Goal: Use online tool/utility: Utilize a website feature to perform a specific function

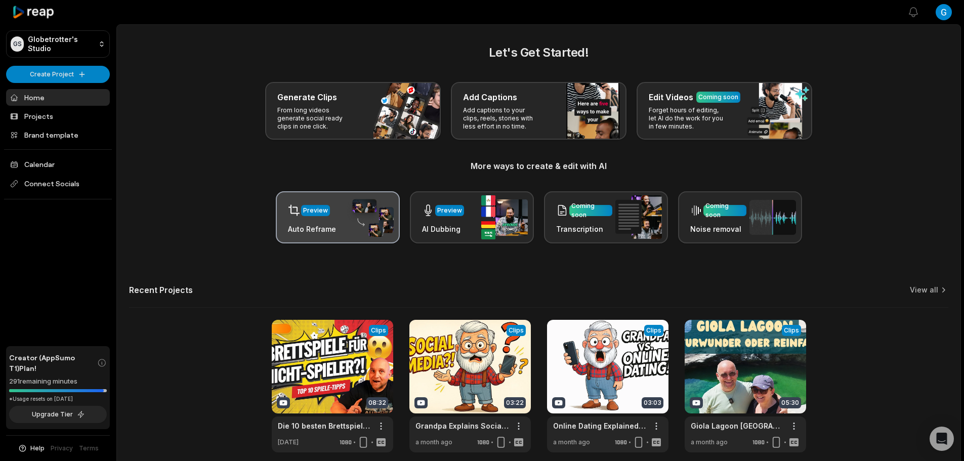
click at [302, 235] on div "Preview Auto Reframe" at bounding box center [338, 217] width 124 height 52
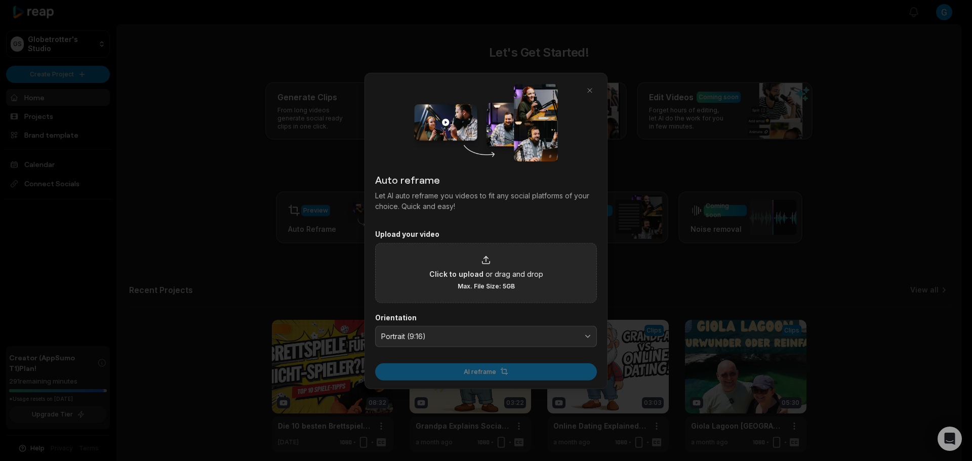
click at [495, 270] on span "or drag and drop" at bounding box center [514, 273] width 58 height 11
click at [0, 0] on input "Click to upload or drag and drop Max. File Size: 5GB" at bounding box center [0, 0] width 0 height 0
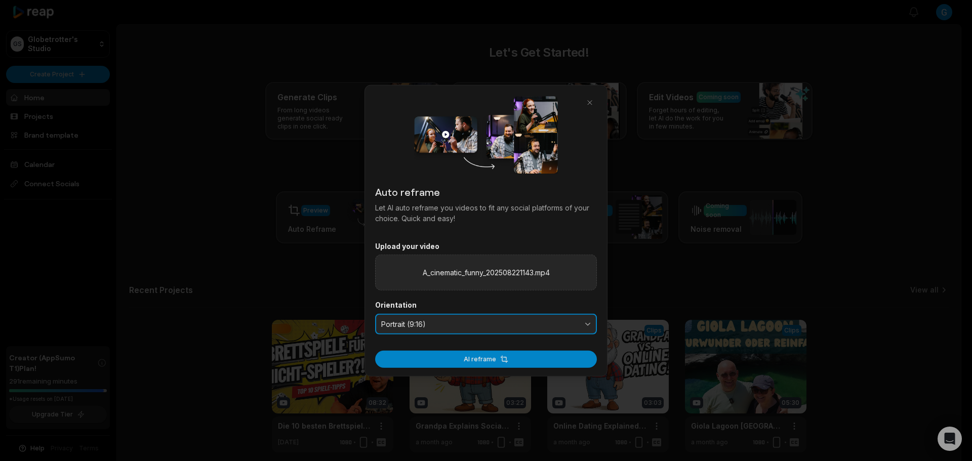
click at [519, 323] on span "Portrait (9:16)" at bounding box center [478, 323] width 195 height 9
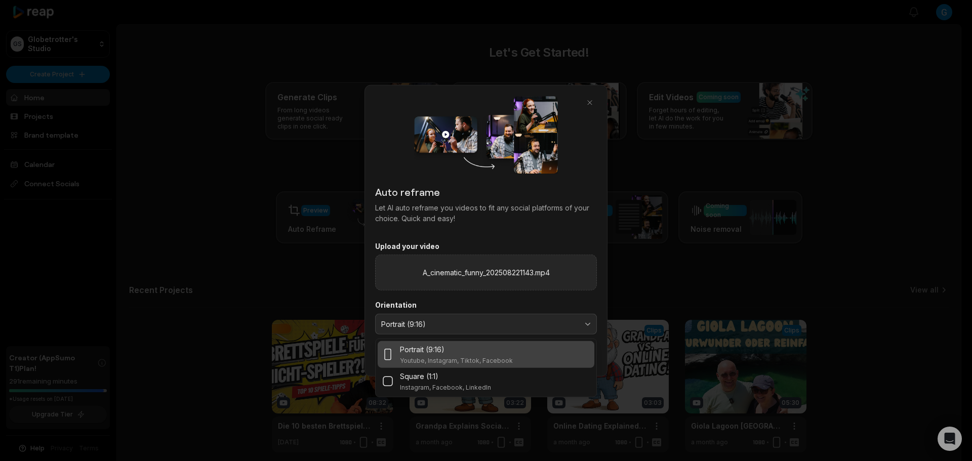
click at [513, 355] on div "Portrait (9:16) Youtube, Instagram, Tiktok, Facebook" at bounding box center [486, 354] width 209 height 21
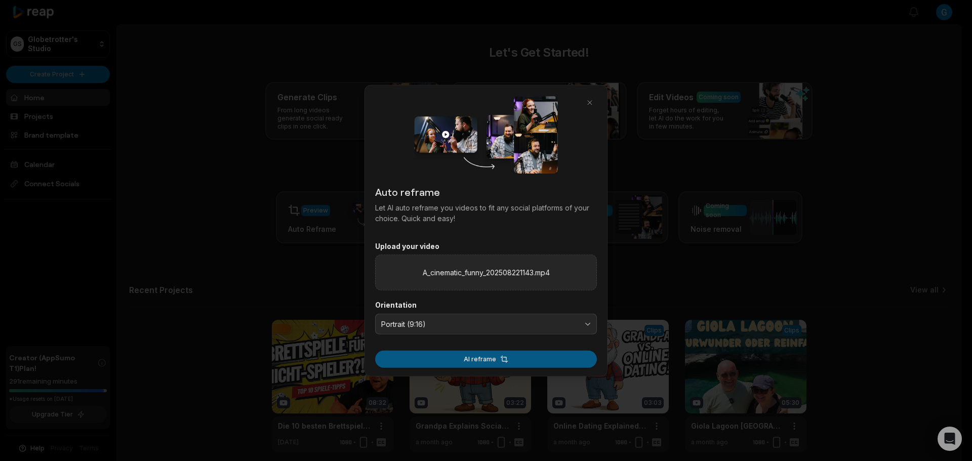
click at [508, 360] on button "AI reframe" at bounding box center [486, 359] width 222 height 17
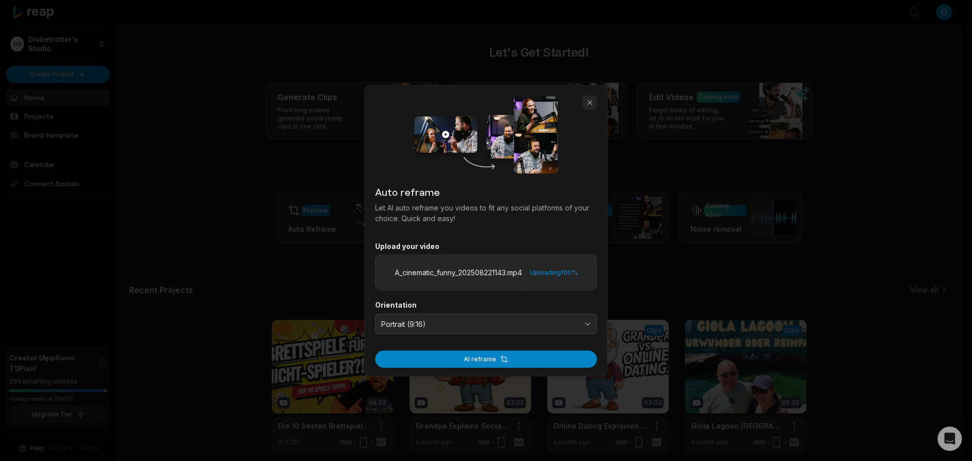
click at [588, 100] on button "button" at bounding box center [589, 102] width 14 height 14
